Goal: Check status: Check status

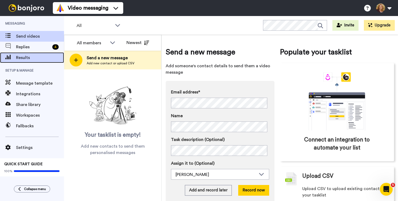
click at [24, 56] on span "Results" at bounding box center [40, 57] width 48 height 6
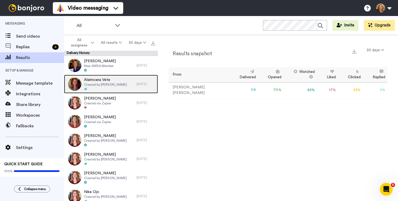
click at [106, 81] on span "Alaimoana Vete" at bounding box center [105, 79] width 43 height 5
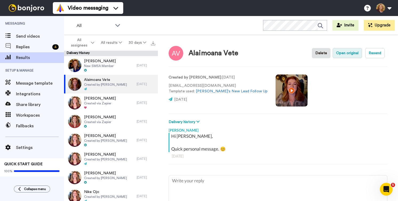
click at [345, 53] on button "Open original" at bounding box center [347, 53] width 29 height 10
click at [387, 105] on div "Alaimoana Vete Delete Open original Resend Created by Bridget Brady : 5 days ag…" at bounding box center [278, 119] width 240 height 169
type textarea "x"
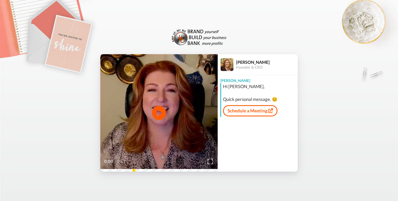
click at [160, 113] on icon "Play/Pause" at bounding box center [159, 112] width 14 height 25
click at [144, 135] on video at bounding box center [158, 112] width 117 height 117
